Goal: Task Accomplishment & Management: Use online tool/utility

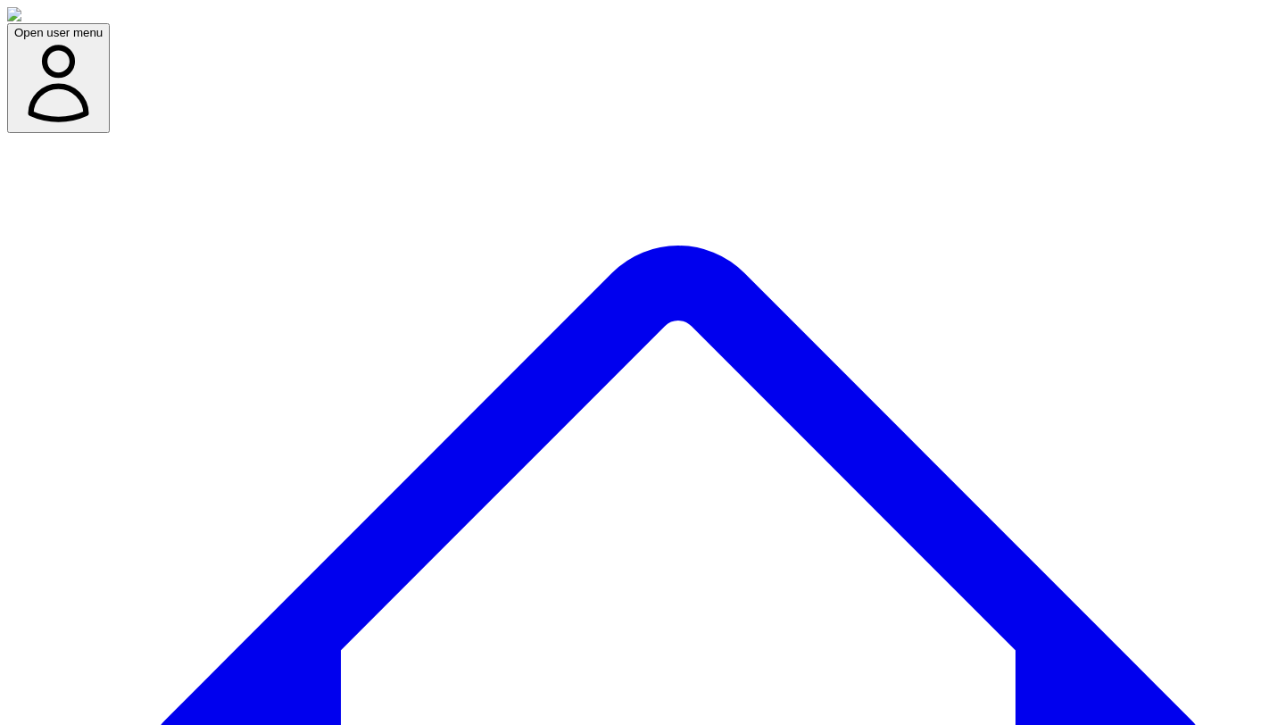
select select "*"
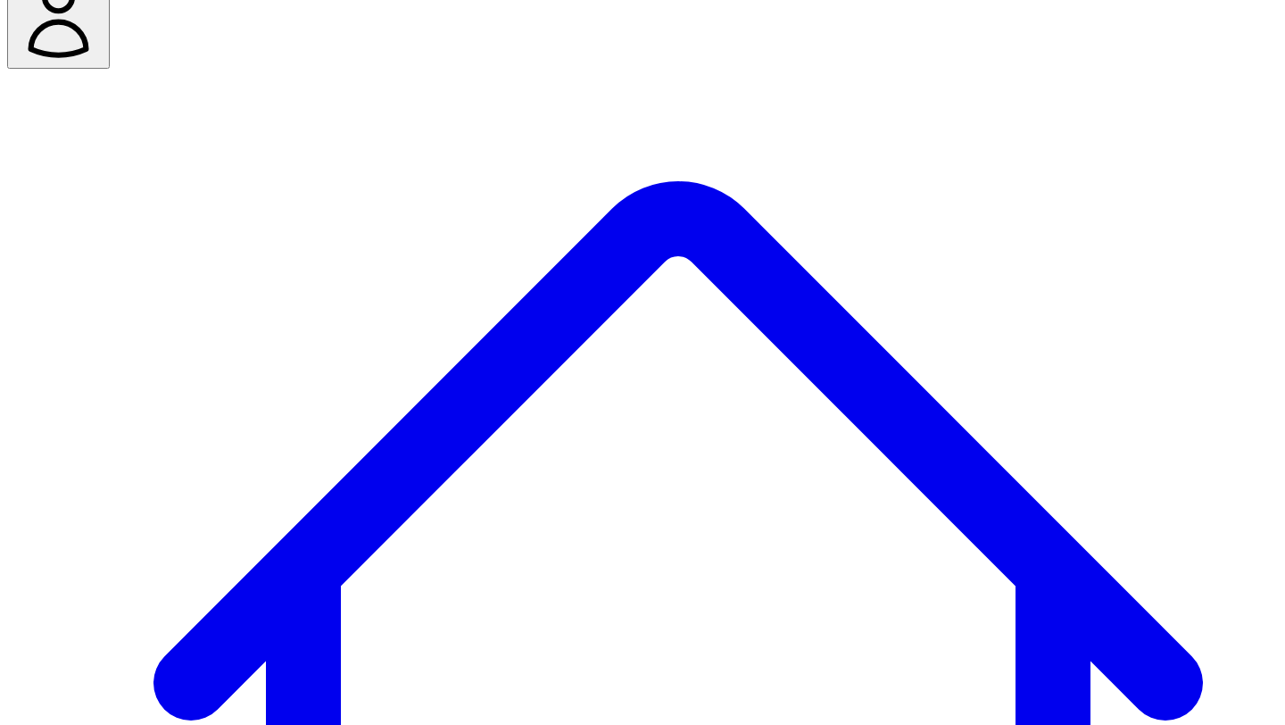
scroll to position [129, 0]
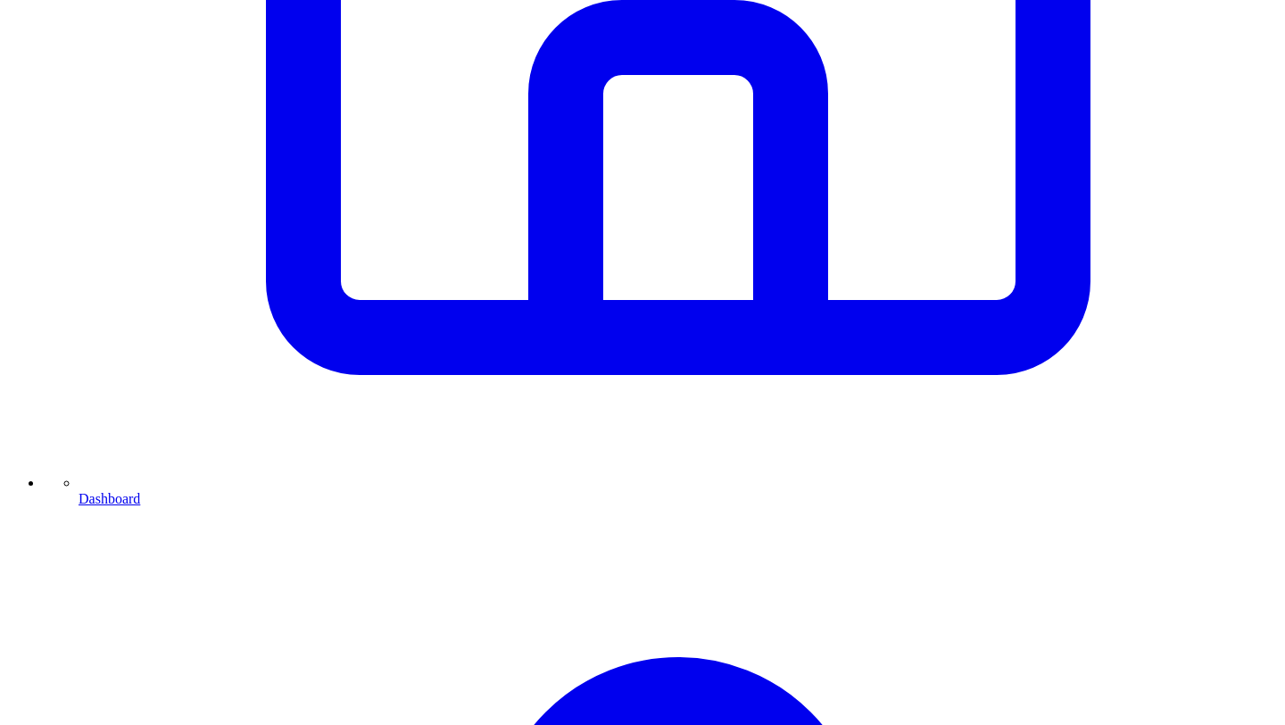
scroll to position [860, 0]
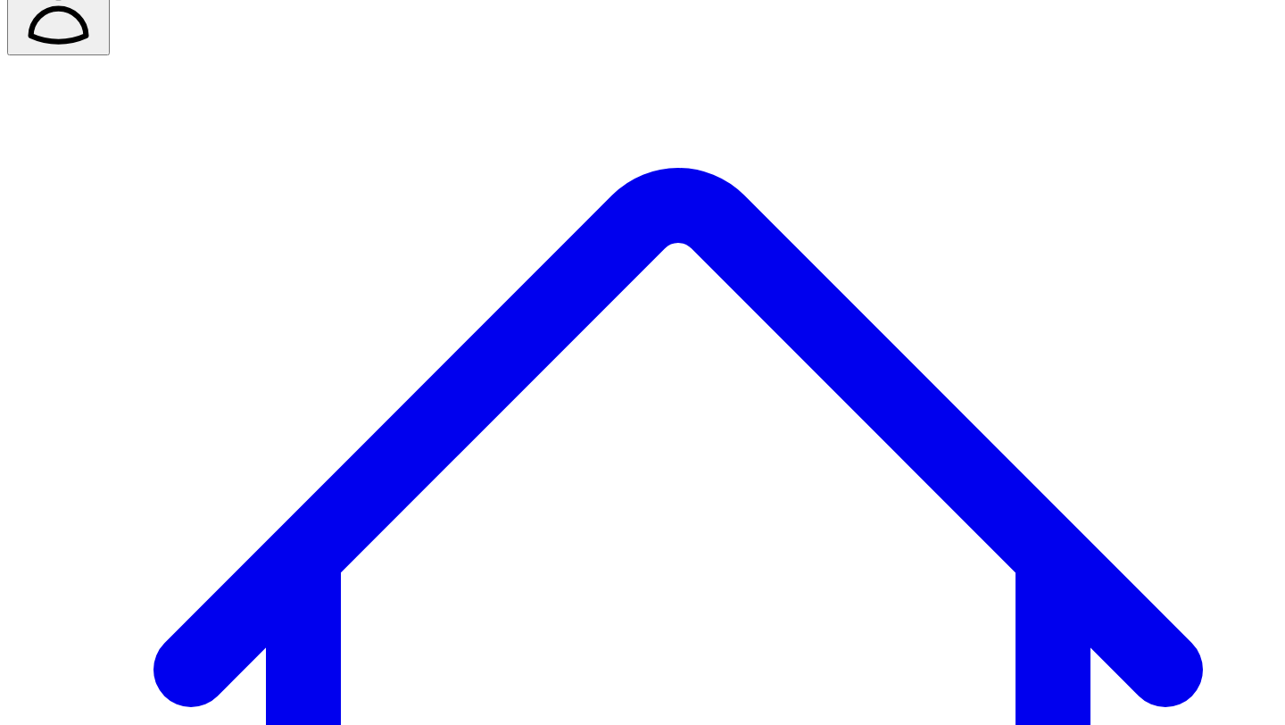
scroll to position [0, 0]
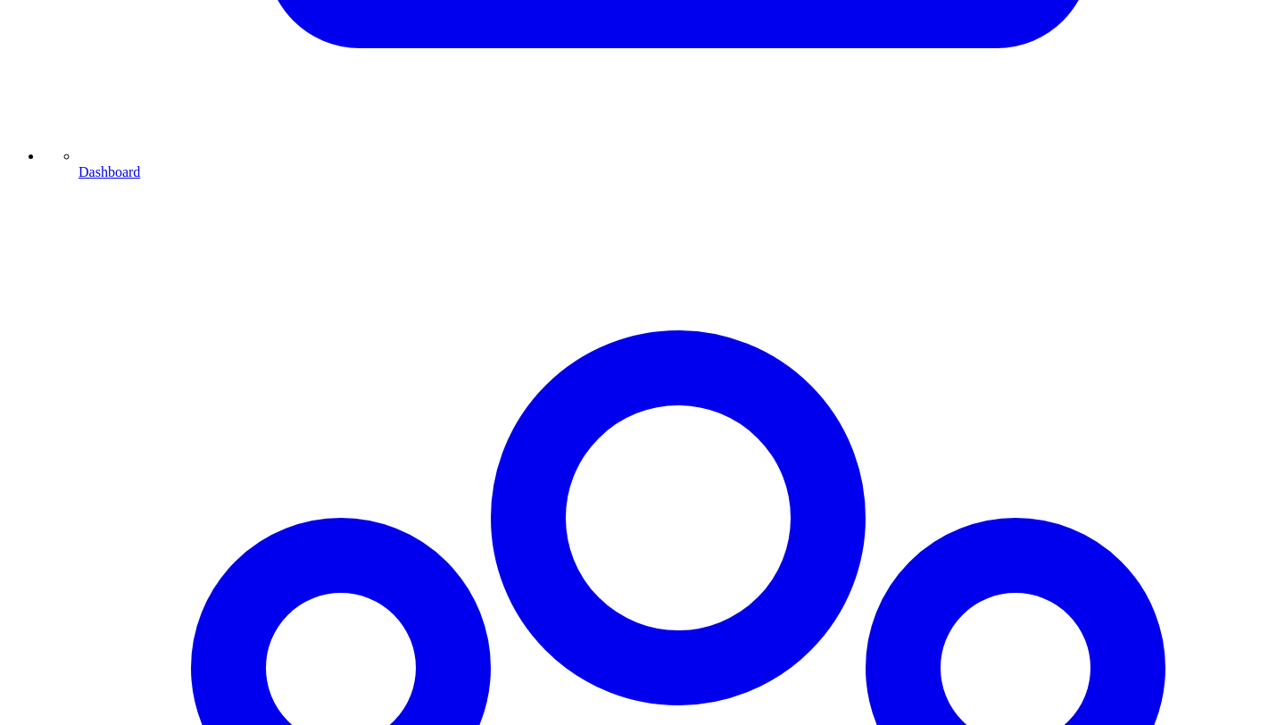
scroll to position [1190, 0]
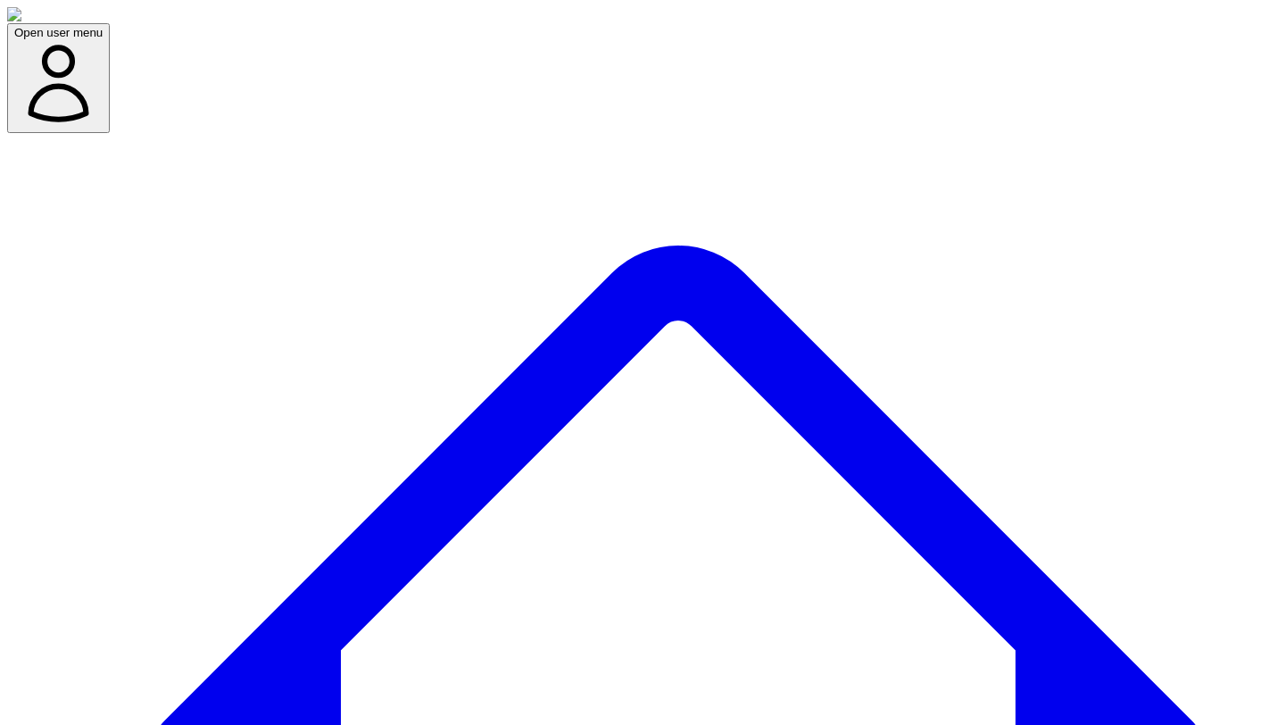
select select "*"
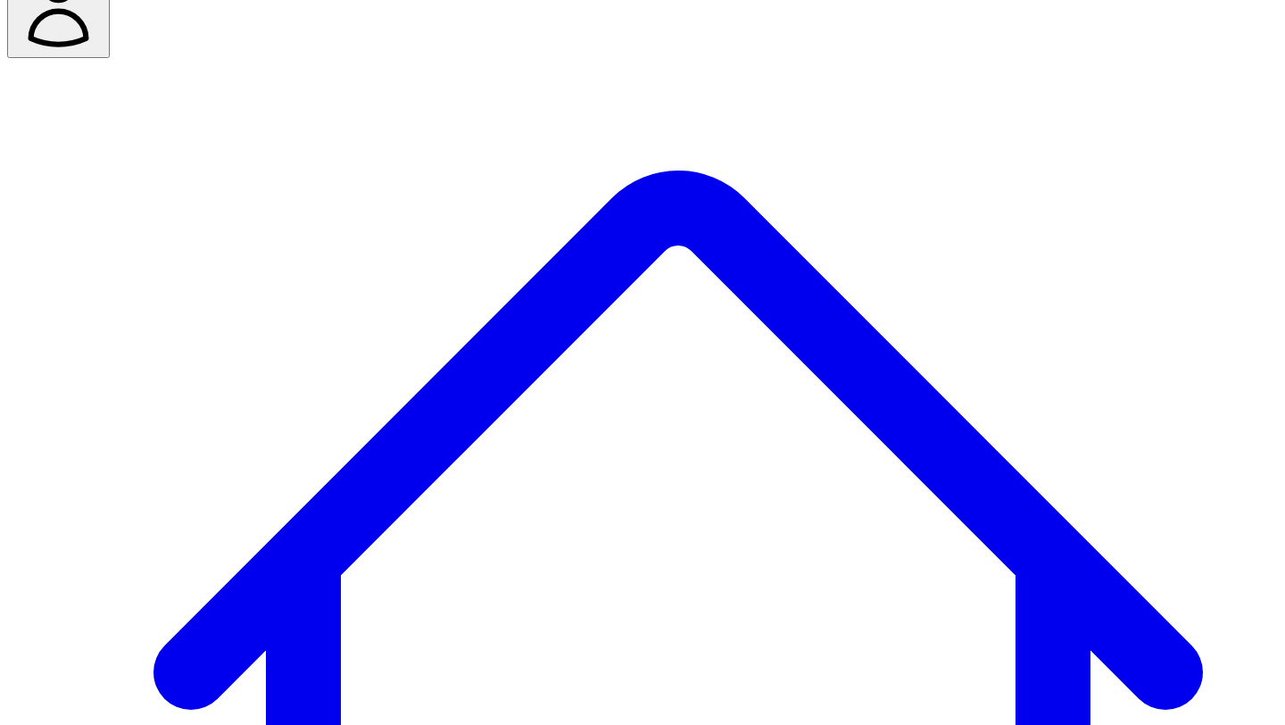
scroll to position [90, 0]
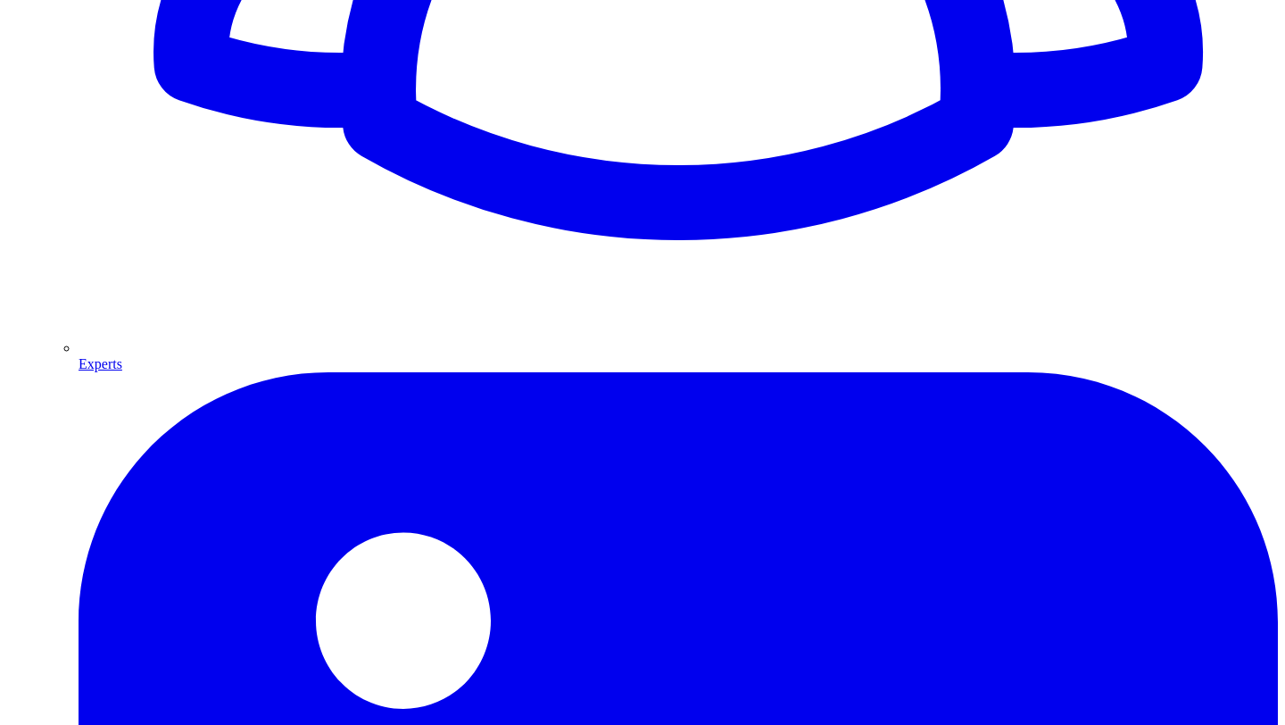
scroll to position [2204, 0]
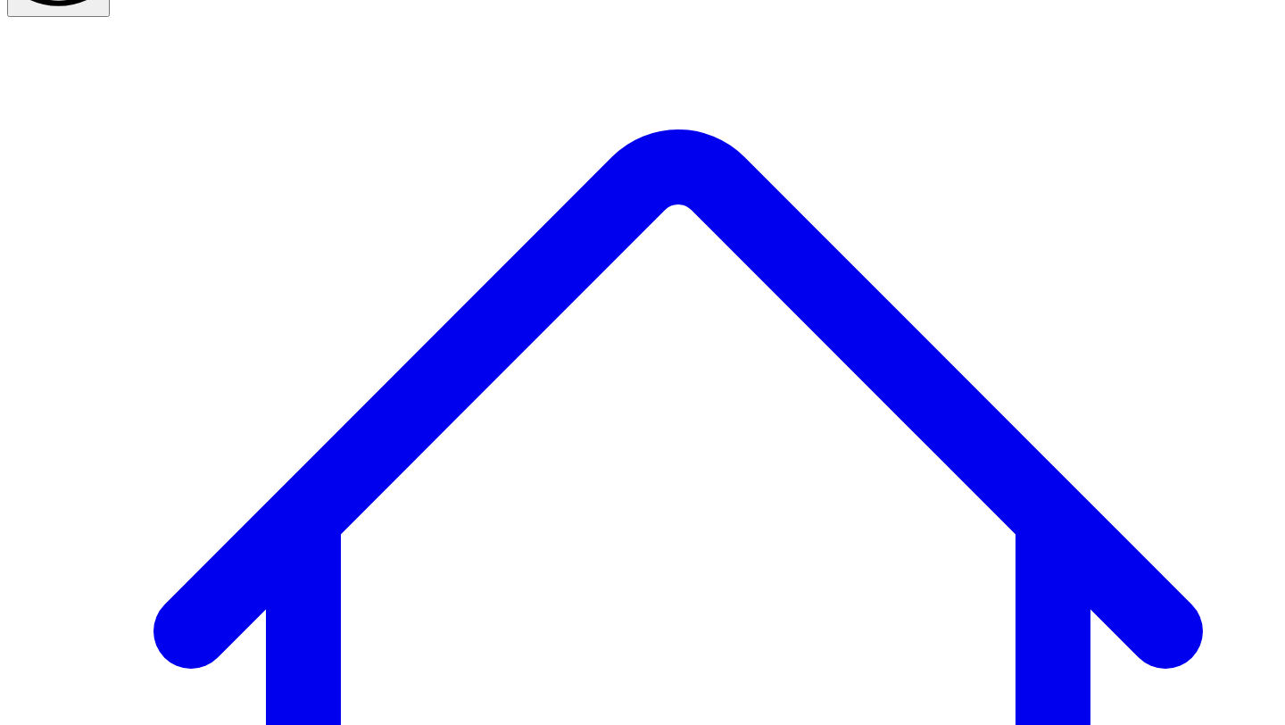
scroll to position [94, 0]
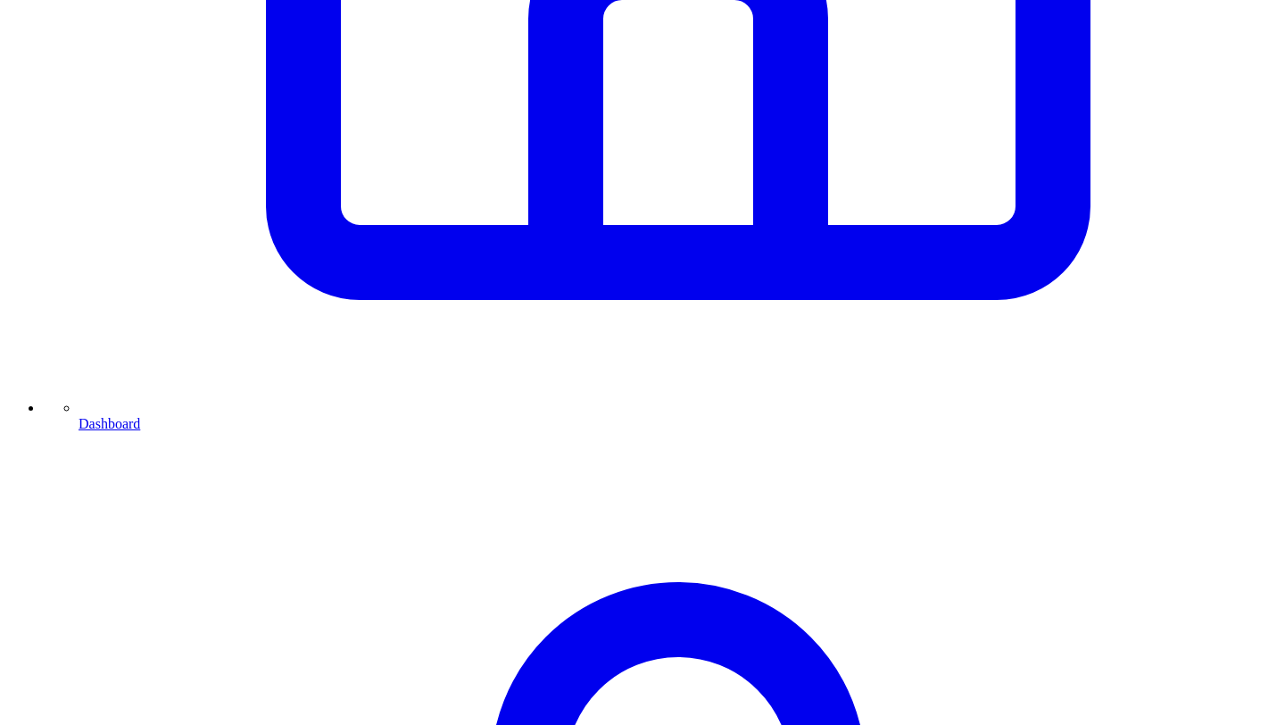
scroll to position [967, 0]
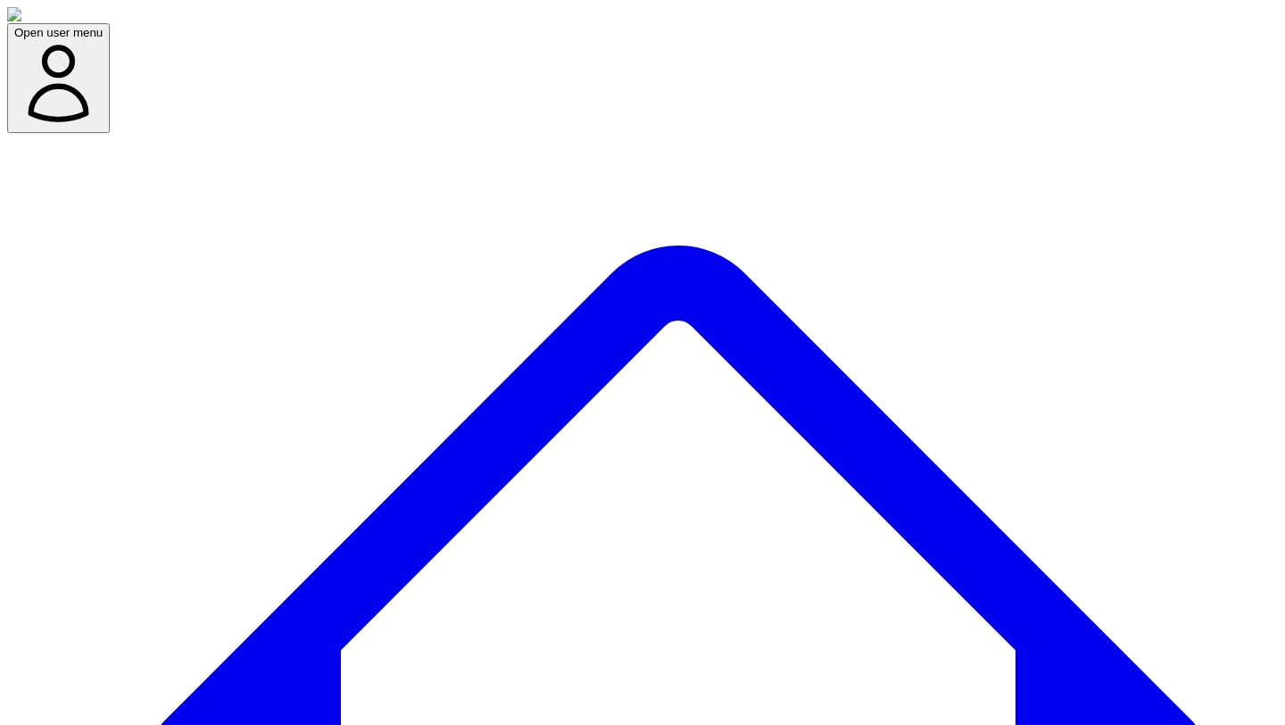
select select "*"
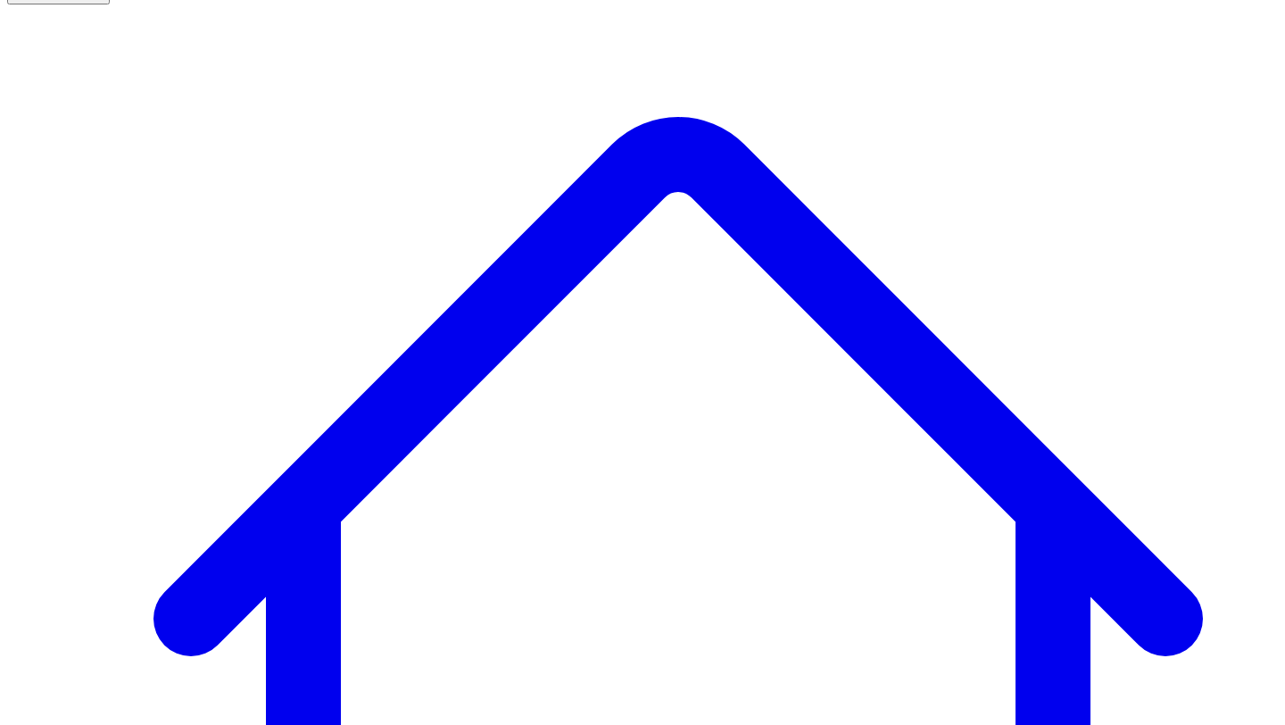
scroll to position [129, 0]
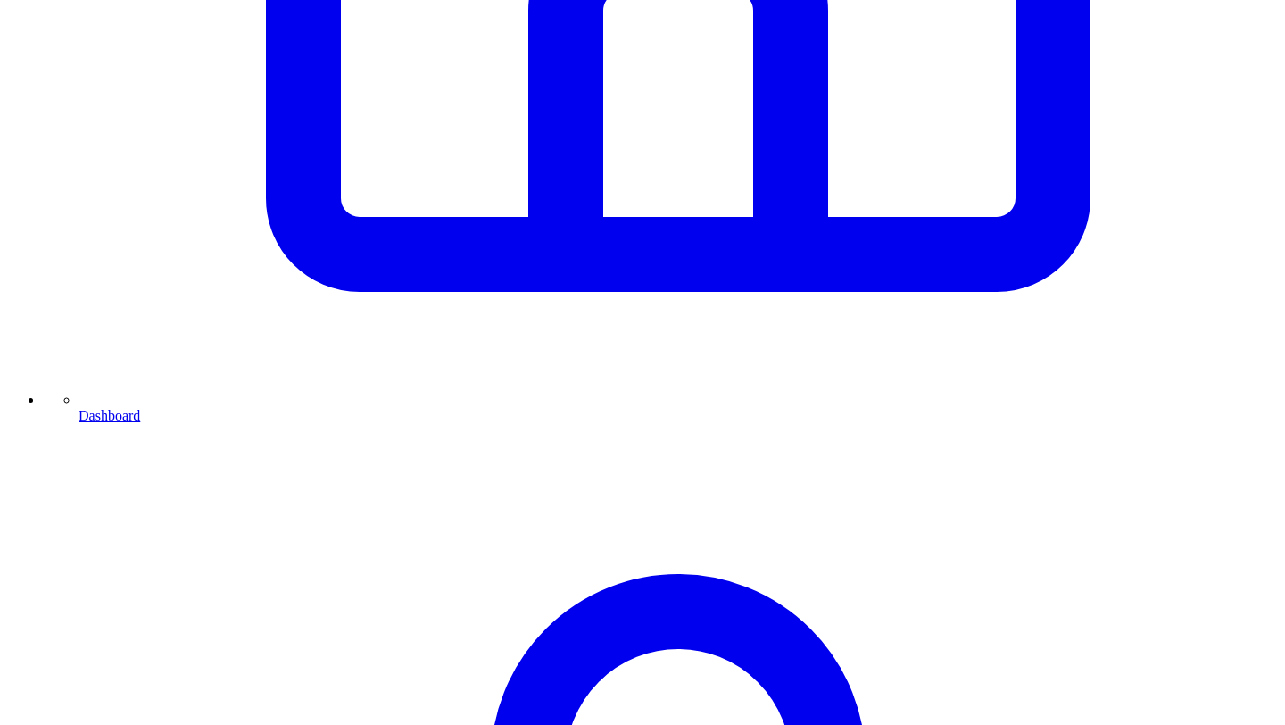
scroll to position [986, 0]
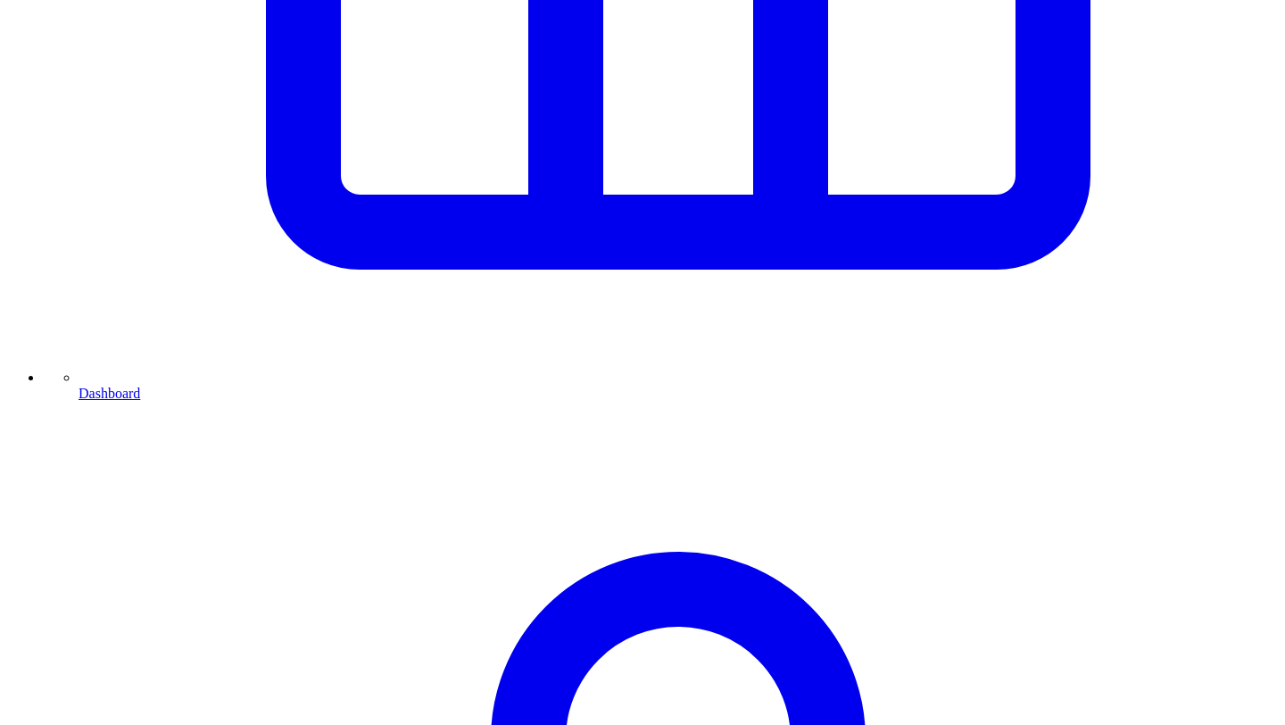
scroll to position [963, 0]
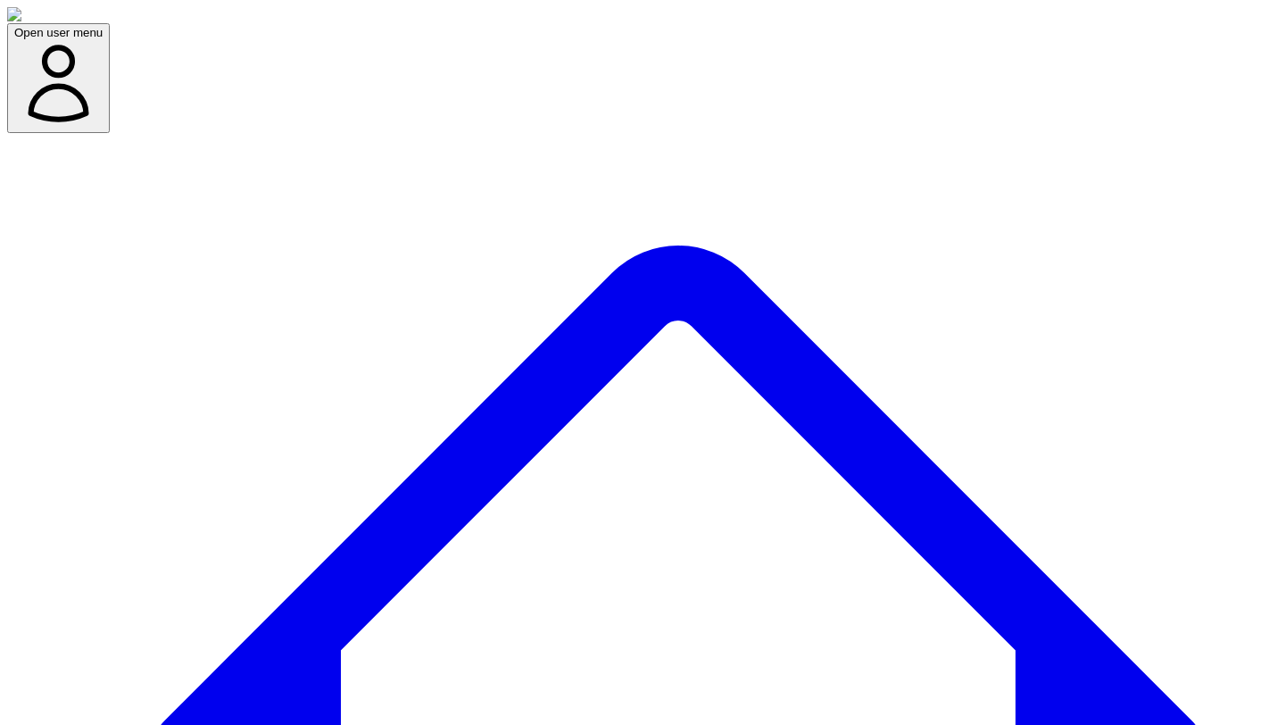
select select "*"
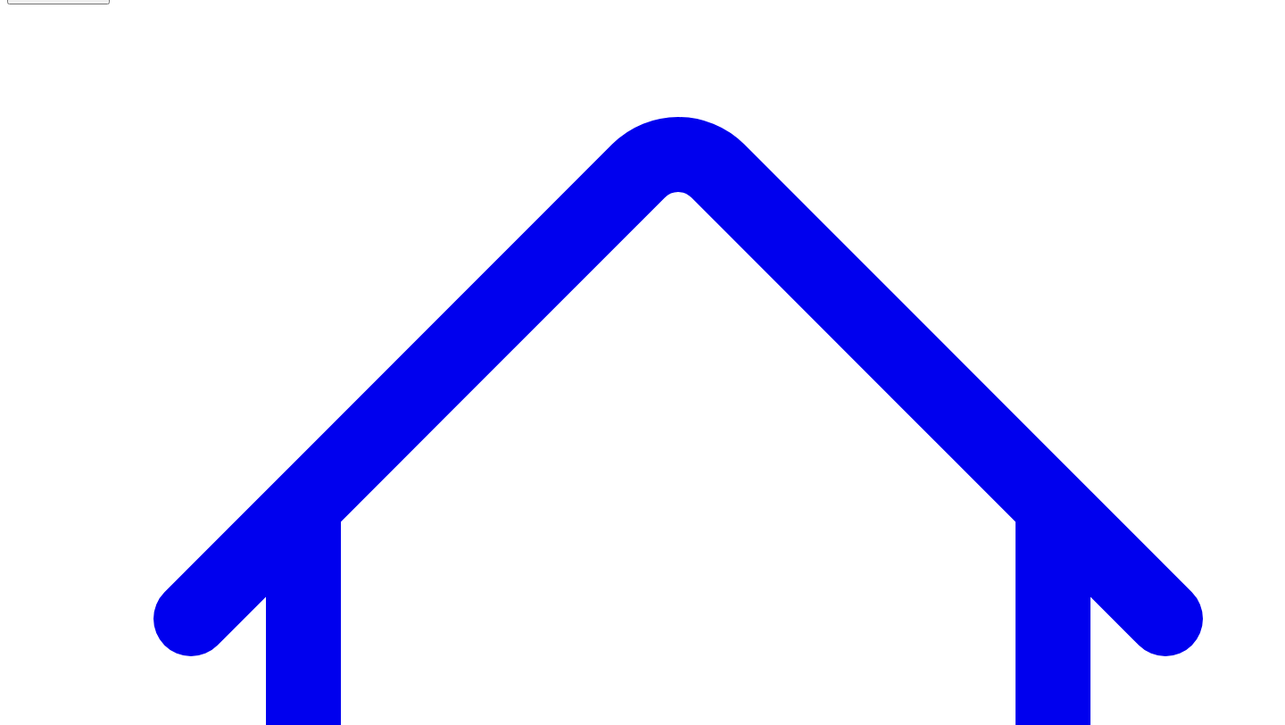
scroll to position [129, 0]
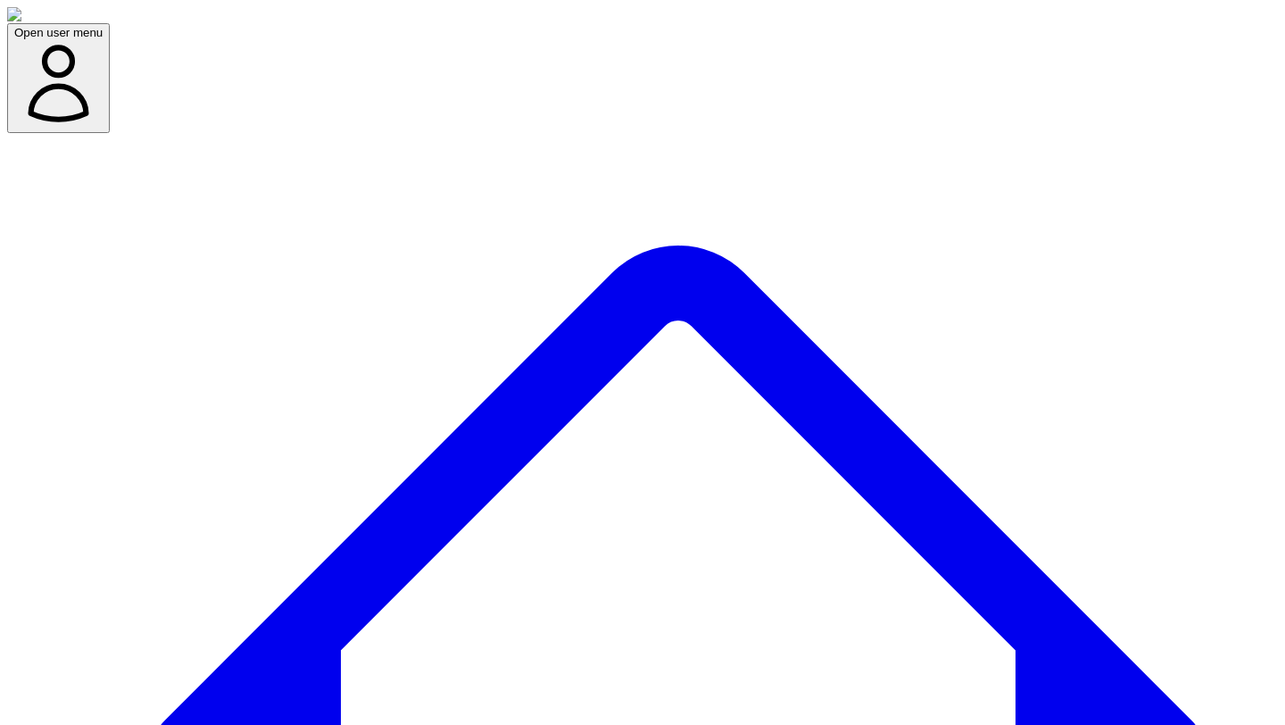
type input "*****"
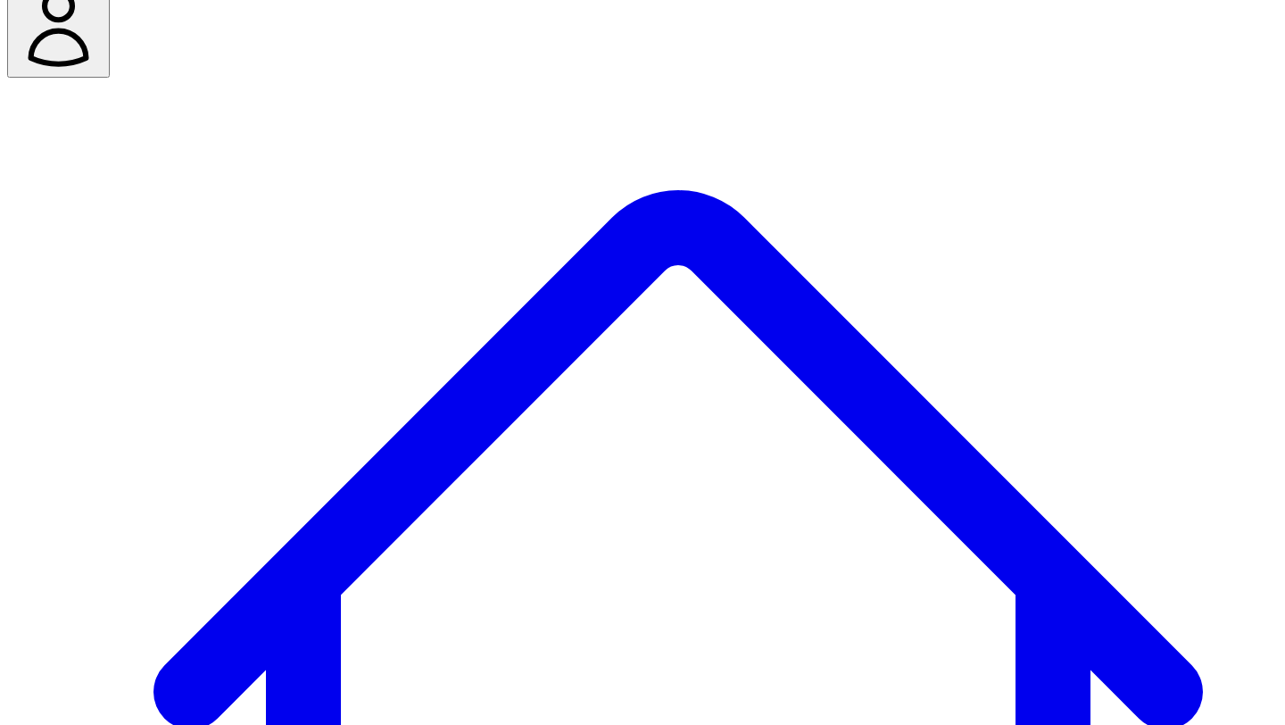
scroll to position [39, 0]
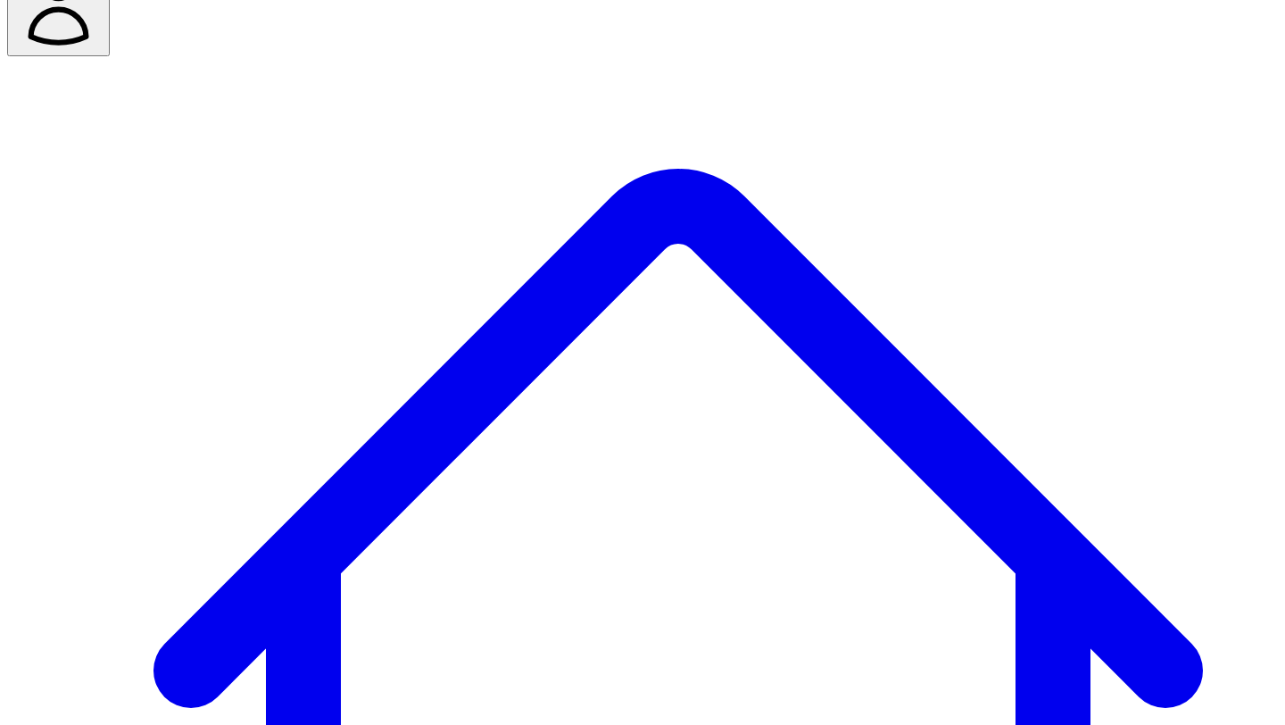
scroll to position [12, 0]
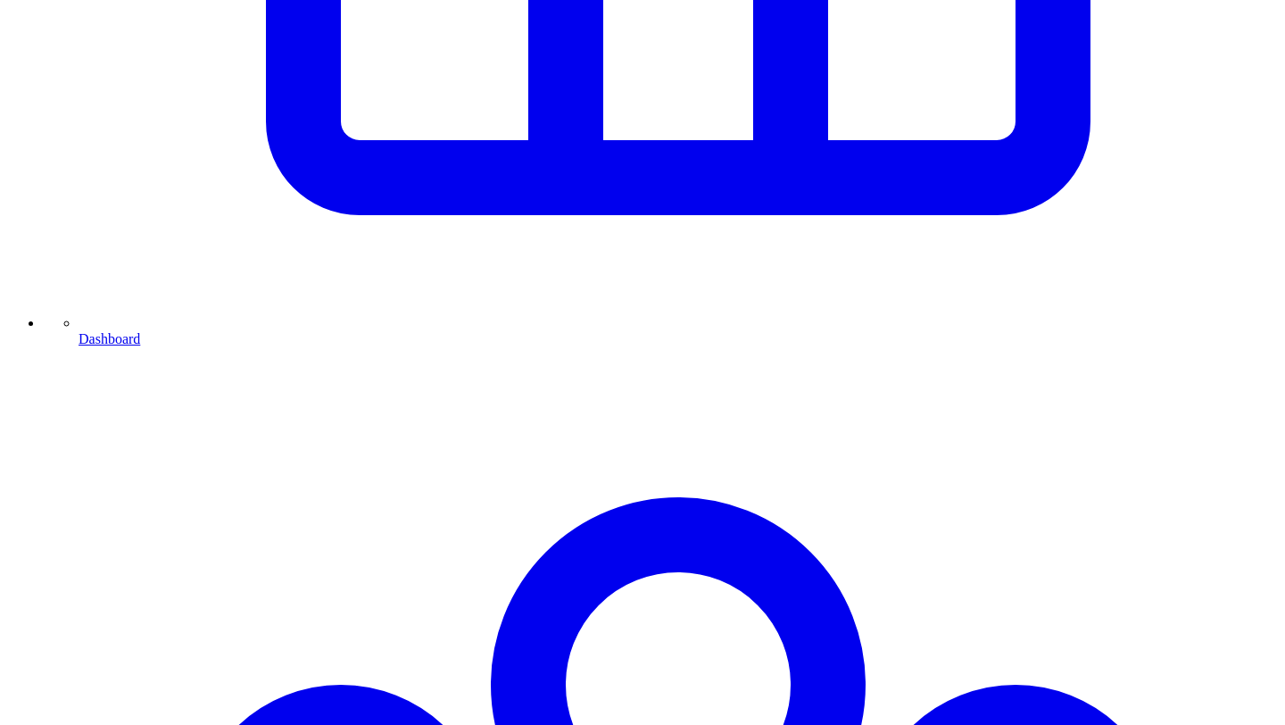
scroll to position [1089, 0]
